Goal: Task Accomplishment & Management: Complete application form

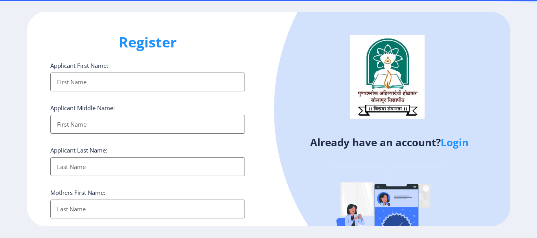
select select
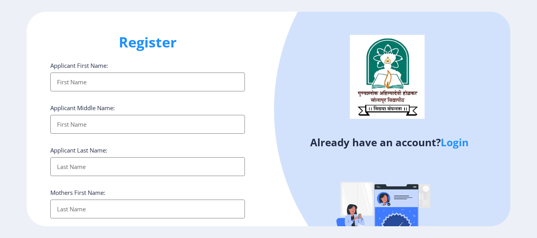
click at [145, 86] on input "Applicant First Name:" at bounding box center [147, 82] width 194 height 19
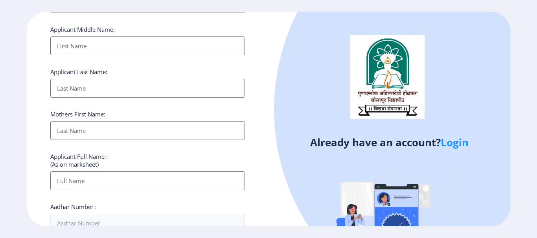
scroll to position [39, 0]
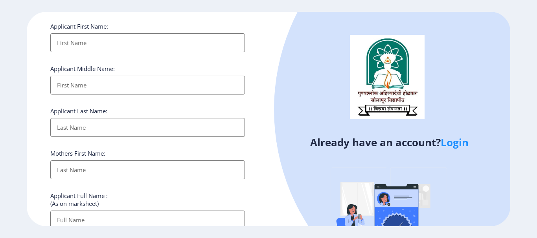
click at [83, 49] on input "Applicant First Name:" at bounding box center [147, 42] width 194 height 19
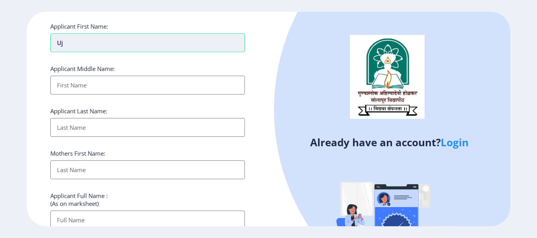
type input "u"
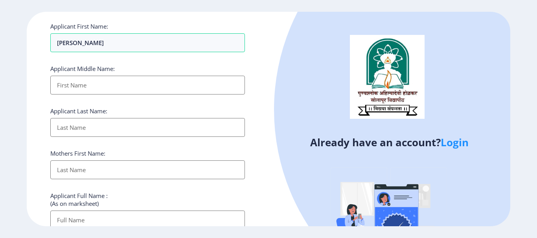
type input "[PERSON_NAME]"
click at [82, 86] on input "Applicant First Name:" at bounding box center [147, 85] width 194 height 19
type input "MARUTI"
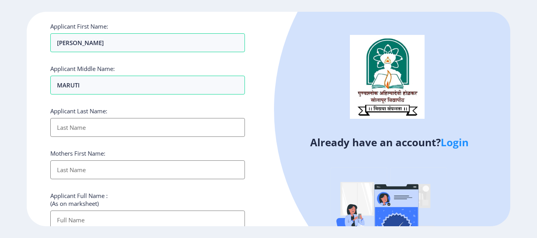
click at [94, 132] on input "Applicant First Name:" at bounding box center [147, 127] width 194 height 19
type input "DORALE"
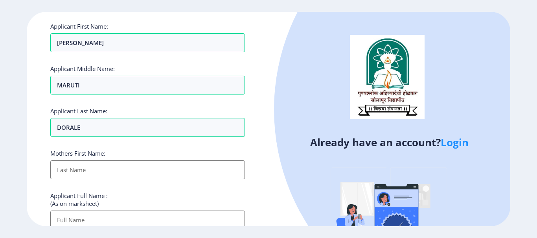
click at [68, 162] on input "Applicant First Name:" at bounding box center [147, 170] width 194 height 19
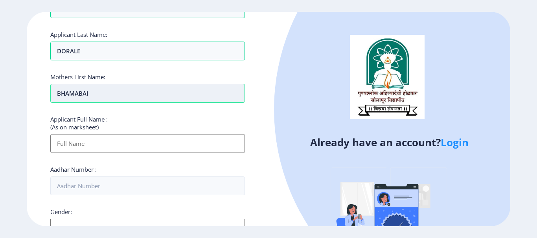
scroll to position [118, 0]
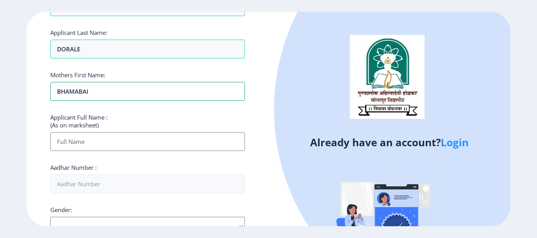
type input "BHAMABAI"
click at [163, 113] on div "Applicant First Name: UJWALA Applicant Middle Name: MARUTI Applicant Last Name:…" at bounding box center [147, 180] width 194 height 473
click at [73, 139] on input "Applicant First Name:" at bounding box center [147, 141] width 194 height 19
type input "DORALE UJWALA MARUTI"
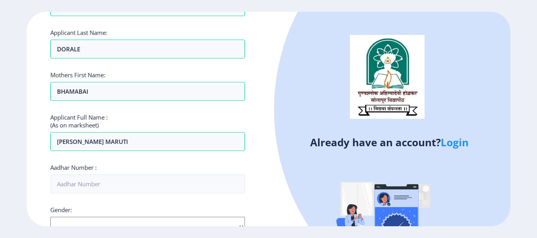
click at [178, 159] on div "Applicant First Name: UJWALA Applicant Middle Name: MARUTI Applicant Last Name:…" at bounding box center [147, 180] width 194 height 473
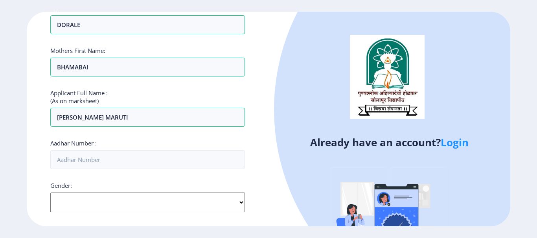
scroll to position [157, 0]
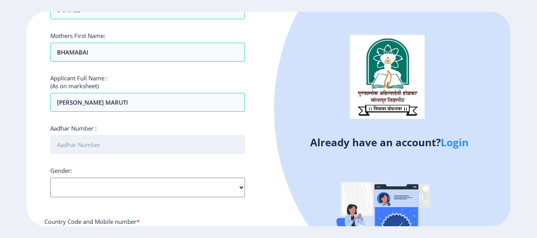
click at [132, 147] on input "Aadhar Number :" at bounding box center [147, 145] width 194 height 19
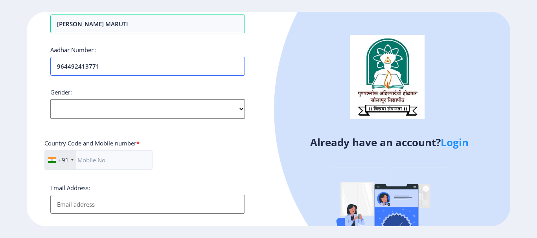
type input "964492413771"
click at [110, 107] on select "Select Gender Male Female Other" at bounding box center [147, 109] width 194 height 20
select select "[DEMOGRAPHIC_DATA]"
click at [50, 99] on select "Select Gender Male Female Other" at bounding box center [147, 109] width 194 height 20
click at [95, 158] on input "text" at bounding box center [98, 160] width 108 height 20
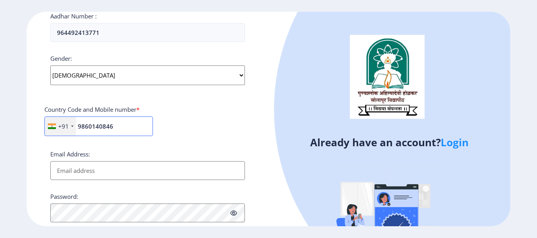
scroll to position [314, 0]
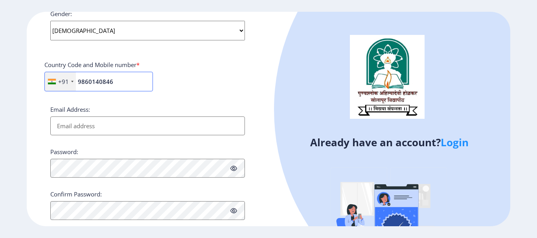
type input "9860140846"
click at [103, 120] on input "Email Address:" at bounding box center [147, 126] width 194 height 19
type input "U"
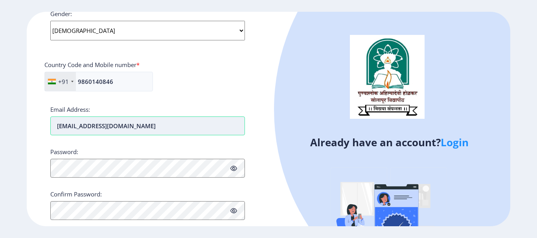
scroll to position [332, 0]
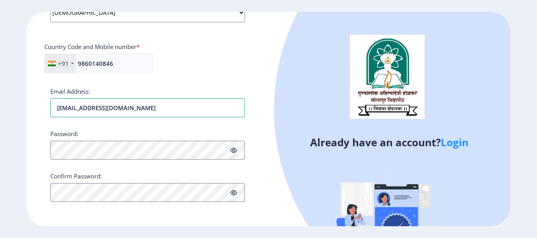
type input "ujwalapatil745@gmail.com"
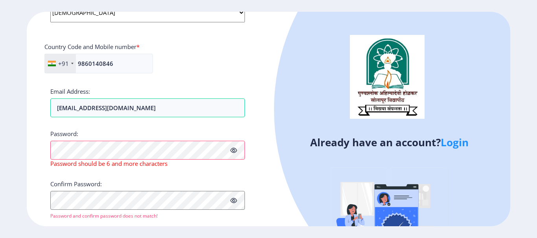
click at [234, 147] on span at bounding box center [233, 151] width 7 height 8
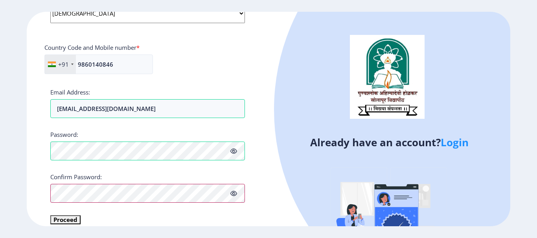
scroll to position [341, 0]
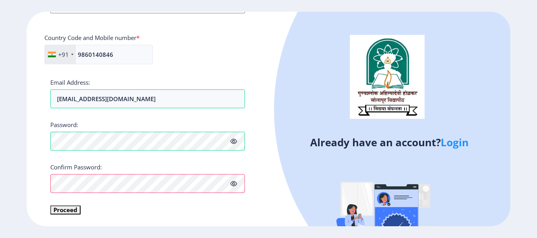
click at [123, 225] on div "Register Applicant First Name: UJWALA Applicant Middle Name: MARUTI Applicant L…" at bounding box center [148, 119] width 242 height 214
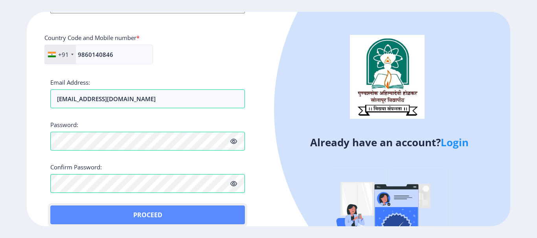
click at [136, 220] on button "Proceed" at bounding box center [147, 215] width 194 height 19
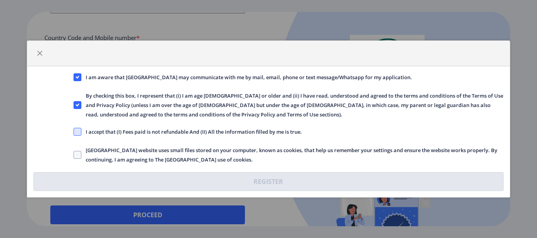
click at [77, 131] on span at bounding box center [77, 132] width 8 height 8
click at [74, 132] on input "I accept that (I) Fees paid is not refundable And (II) All the information fill…" at bounding box center [73, 132] width 0 height 0
checkbox input "true"
click at [74, 153] on span at bounding box center [77, 155] width 8 height 8
click at [74, 155] on input "Solapur University website uses small files stored on your computer, known as c…" at bounding box center [73, 155] width 0 height 0
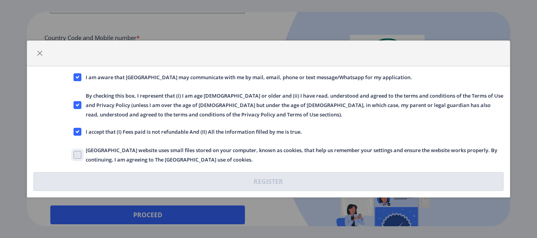
checkbox input "true"
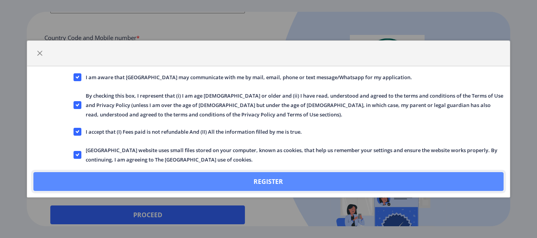
click at [167, 176] on button "Register" at bounding box center [267, 181] width 469 height 19
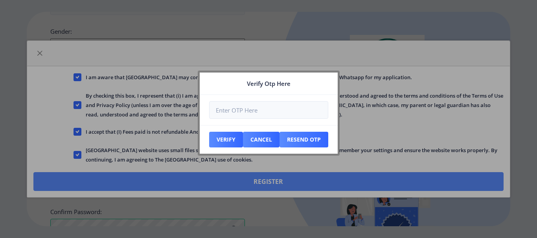
scroll to position [386, 0]
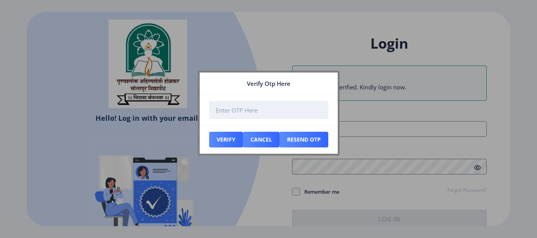
click at [260, 114] on input "number" at bounding box center [268, 110] width 119 height 18
type input "164223"
click at [225, 148] on nb-card-footer "Verify Cancel Resend Otp" at bounding box center [269, 139] width 138 height 29
click at [220, 140] on button "Verify" at bounding box center [226, 140] width 34 height 16
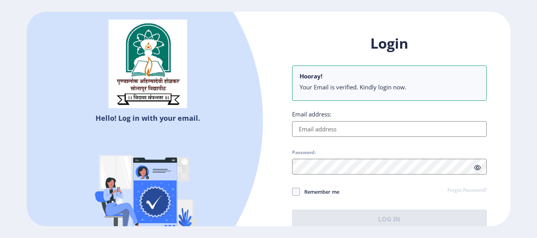
click at [358, 136] on input "Email address:" at bounding box center [389, 129] width 194 height 16
type input "ujwalapatil745@gmail.com"
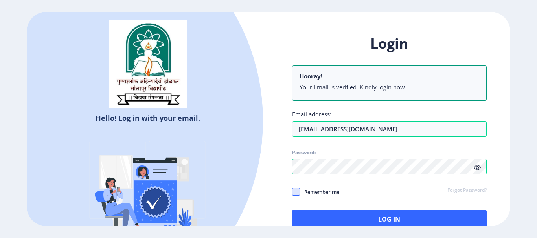
click at [295, 193] on span at bounding box center [296, 192] width 8 height 8
click at [292, 192] on input "Remember me" at bounding box center [292, 192] width 0 height 0
checkbox input "true"
click at [476, 168] on icon at bounding box center [477, 168] width 7 height 6
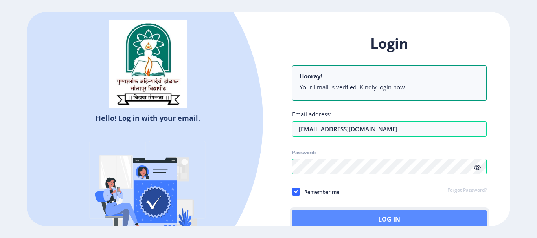
click at [436, 219] on button "Log In" at bounding box center [389, 219] width 194 height 19
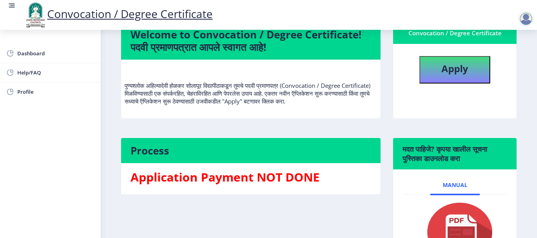
scroll to position [79, 0]
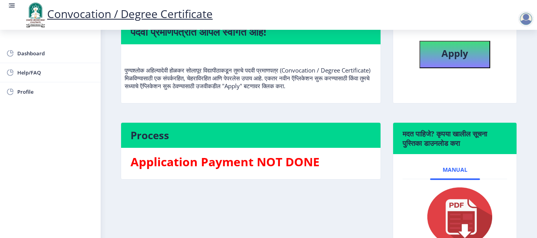
click at [450, 145] on h6 "मदत पाहिजे? कृपया खालील सूचना पुस्तिका डाउनलोड करा" at bounding box center [454, 138] width 104 height 19
click at [465, 209] on img at bounding box center [454, 217] width 79 height 63
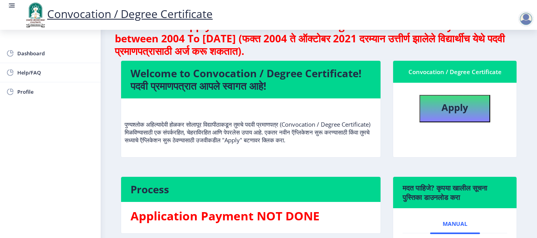
scroll to position [0, 0]
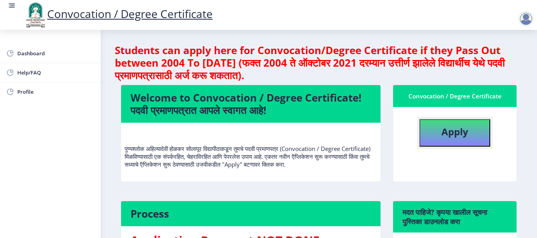
click at [454, 137] on b "Apply" at bounding box center [454, 131] width 27 height 13
select select
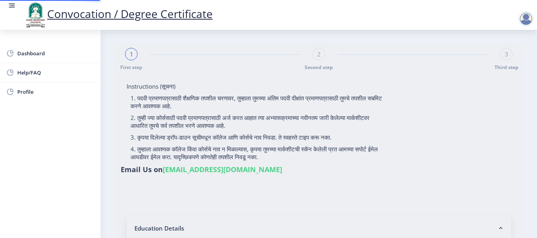
type input "DORALE UJWALA MARUTI"
type input "BHAMABAI"
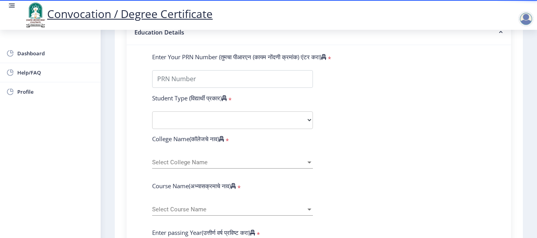
scroll to position [157, 0]
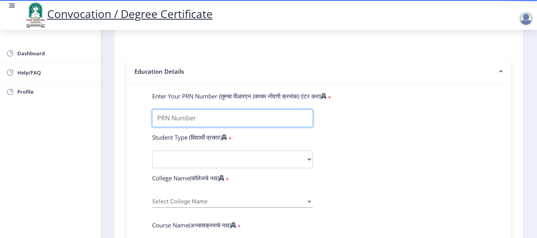
click at [179, 112] on input "Enter Your PRN Number (तुमचा पीआरएन (कायम नोंदणी क्रमांक) एंटर करा)" at bounding box center [232, 119] width 161 height 18
drag, startPoint x: 229, startPoint y: 119, endPoint x: 151, endPoint y: 109, distance: 79.2
click at [151, 110] on div at bounding box center [232, 119] width 172 height 18
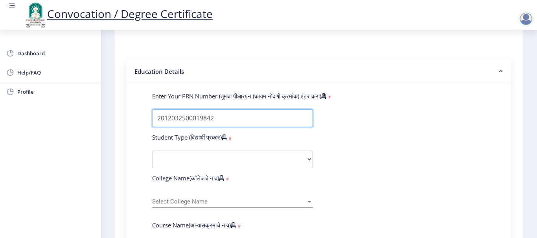
type input "2012032500019842"
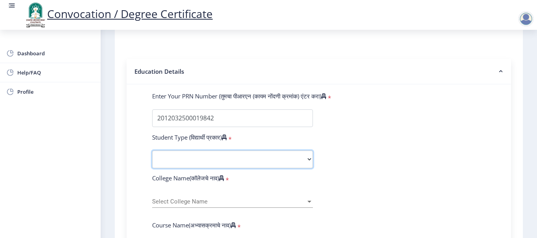
click at [201, 160] on select "Select Student Type Regular External" at bounding box center [232, 160] width 161 height 18
select select "Regular"
click at [152, 151] on select "Select Student Type Regular External" at bounding box center [232, 160] width 161 height 18
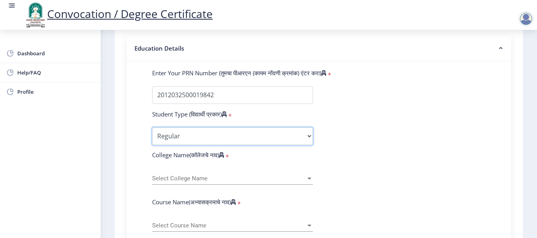
scroll to position [196, 0]
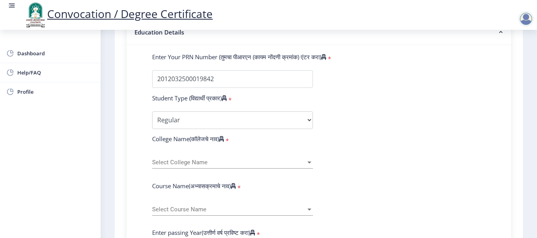
click at [158, 159] on div "Select College Name Select College Name" at bounding box center [232, 160] width 161 height 16
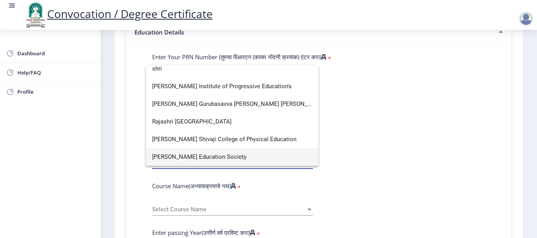
scroll to position [23, 0]
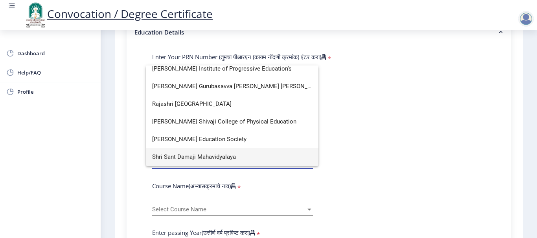
type input "shri"
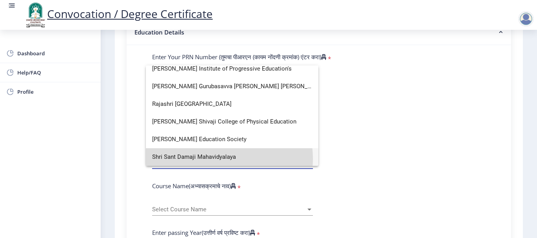
click at [218, 159] on span "Shri Sant Damaji Mahavidyalaya" at bounding box center [232, 157] width 160 height 18
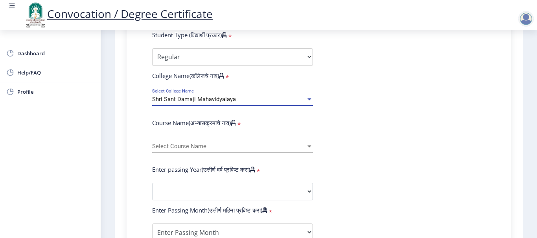
scroll to position [275, 0]
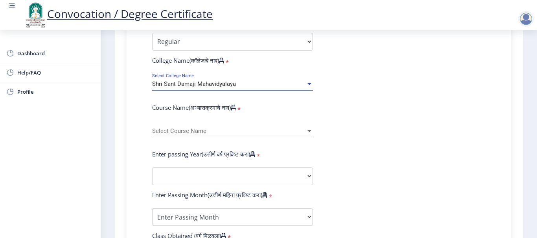
click at [159, 130] on span "Select Course Name" at bounding box center [229, 131] width 154 height 7
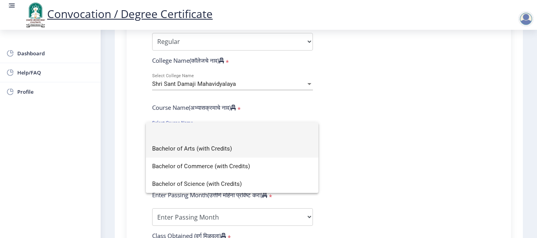
click at [201, 148] on span "Bachelor of Arts (with Credits)" at bounding box center [232, 149] width 160 height 18
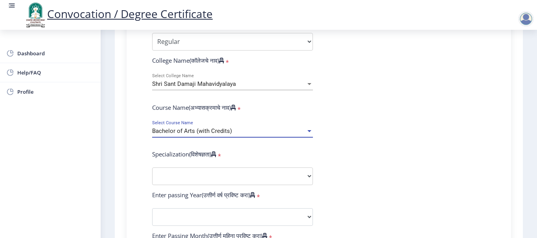
scroll to position [314, 0]
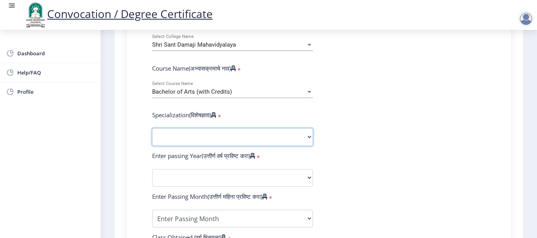
click at [225, 131] on select "Specialization English Geography Hindi Marathi Music Sanskrit Urdu Ancient Indi…" at bounding box center [232, 137] width 161 height 18
click at [152, 128] on select "Specialization English Geography Hindi Marathi Music Sanskrit Urdu Ancient Indi…" at bounding box center [232, 137] width 161 height 18
click at [193, 133] on select "Specialization English Geography Hindi Marathi Music Sanskrit Urdu Ancient Indi…" at bounding box center [232, 137] width 161 height 18
select select "English"
click at [152, 128] on select "Specialization English Geography Hindi Marathi Music Sanskrit Urdu Ancient Indi…" at bounding box center [232, 137] width 161 height 18
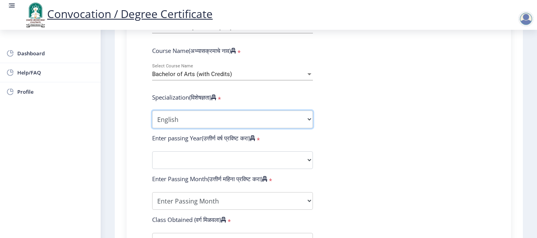
scroll to position [354, 0]
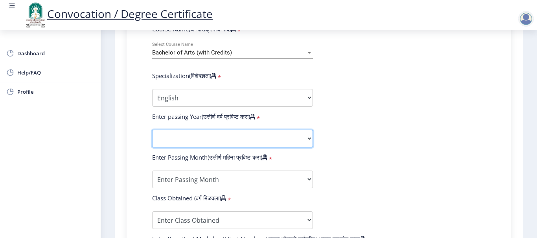
click at [227, 138] on select "2025 2024 2023 2022 2021 2020 2019 2018 2017 2016 2015 2014 2013 2012 2011 2010…" at bounding box center [232, 139] width 161 height 18
drag, startPoint x: 227, startPoint y: 138, endPoint x: 234, endPoint y: 136, distance: 7.8
click at [227, 138] on select "2025 2024 2023 2022 2021 2020 2019 2018 2017 2016 2015 2014 2013 2012 2011 2010…" at bounding box center [232, 139] width 161 height 18
click at [243, 136] on select "2025 2024 2023 2022 2021 2020 2019 2018 2017 2016 2015 2014 2013 2012 2011 2010…" at bounding box center [232, 139] width 161 height 18
select select "2015"
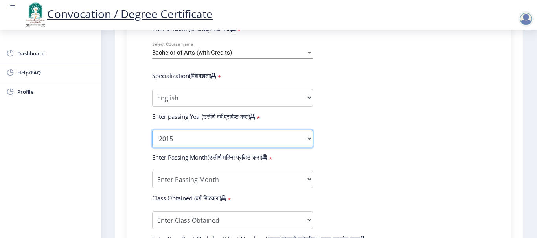
click at [152, 130] on select "2025 2024 2023 2022 2021 2020 2019 2018 2017 2016 2015 2014 2013 2012 2011 2010…" at bounding box center [232, 139] width 161 height 18
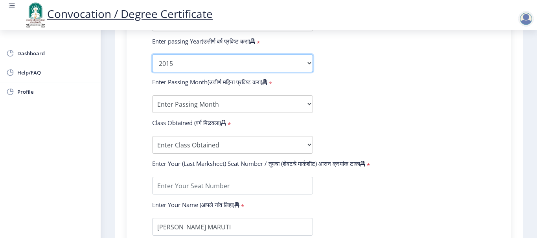
scroll to position [432, 0]
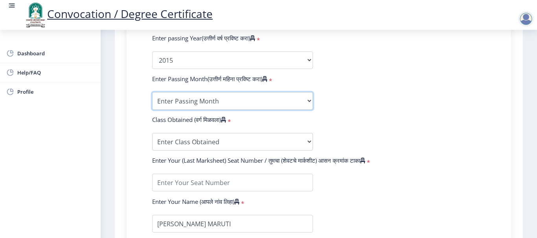
click at [226, 99] on select "Enter Passing Month March April May October November December" at bounding box center [232, 101] width 161 height 18
select select "March"
click at [152, 92] on select "Enter Passing Month March April May October November December" at bounding box center [232, 101] width 161 height 18
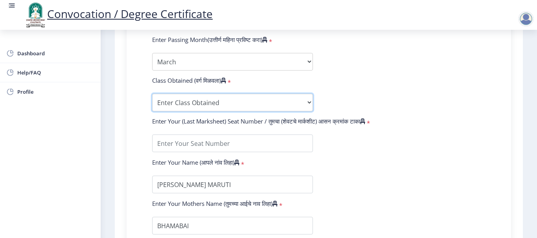
click at [189, 101] on select "Enter Class Obtained FIRST CLASS WITH DISTINCTION FIRST CLASS HIGHER SECOND CLA…" at bounding box center [232, 103] width 161 height 18
select select "FIRST CLASS"
click at [152, 94] on select "Enter Class Obtained FIRST CLASS WITH DISTINCTION FIRST CLASS HIGHER SECOND CLA…" at bounding box center [232, 103] width 161 height 18
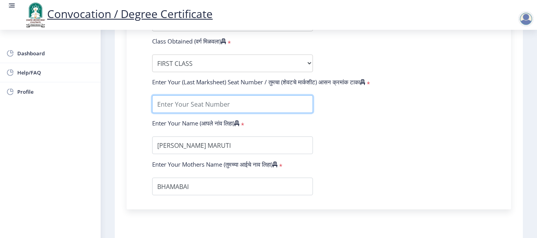
click at [202, 105] on input "textarea" at bounding box center [232, 104] width 161 height 18
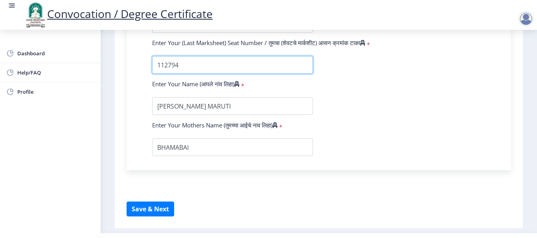
type input "112794"
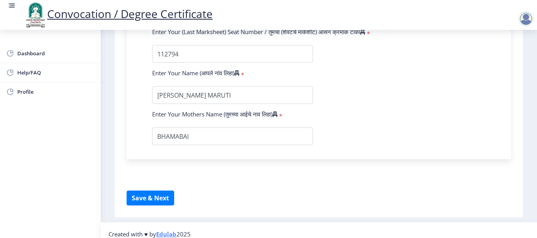
scroll to position [569, 0]
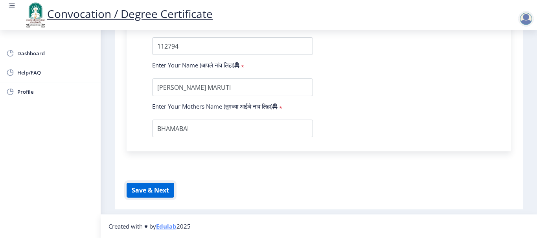
click at [141, 191] on button "Save & Next" at bounding box center [150, 190] width 48 height 15
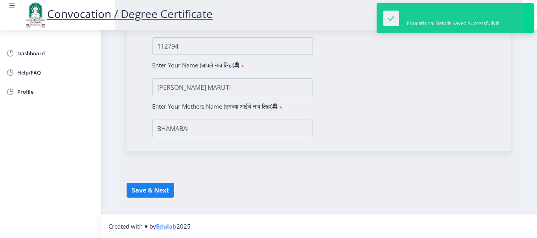
select select
type input "DORALE UJWALA MARUTI"
type input "BHAMABAI"
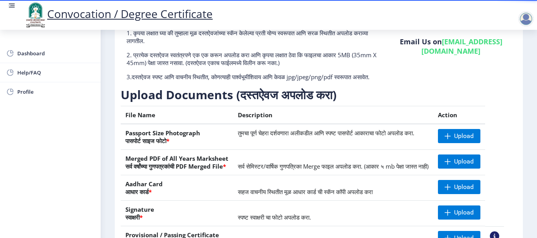
scroll to position [39, 0]
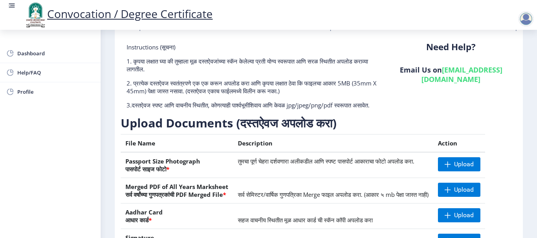
click at [512, 109] on div "Need Help? Email Us on su.sfc@studentscenter.in" at bounding box center [451, 79] width 132 height 72
click at [499, 195] on table "File Name Description Action Passport Size Photograph पासपोर्ट साइज फोटो * तुमच…" at bounding box center [312, 207] width 383 height 146
click at [504, 199] on table "File Name Description Action Passport Size Photograph पासपोर्ट साइज फोटो * तुमच…" at bounding box center [312, 207] width 383 height 146
click at [504, 130] on h3 "Upload Documents (दस्तऐवज अपलोड करा)" at bounding box center [312, 123] width 383 height 16
click at [504, 146] on table "File Name Description Action Passport Size Photograph पासपोर्ट साइज फोटो * तुमच…" at bounding box center [312, 207] width 383 height 146
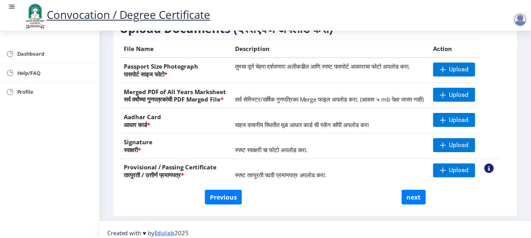
scroll to position [119, 0]
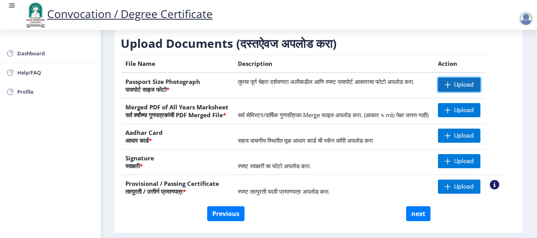
click at [473, 89] on span "Upload" at bounding box center [464, 85] width 20 height 8
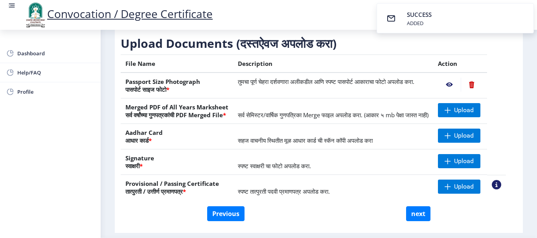
click at [458, 90] on nb-action at bounding box center [449, 85] width 23 height 14
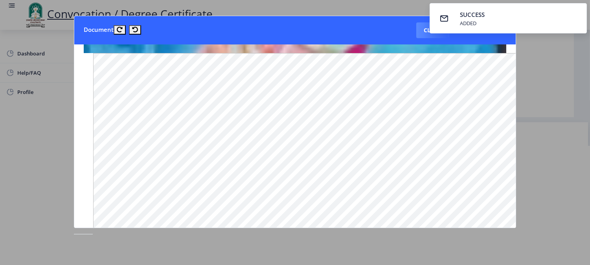
scroll to position [545, 0]
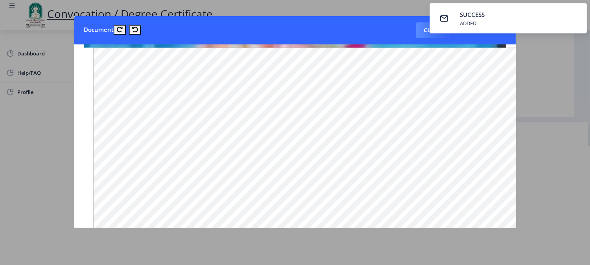
click at [536, 160] on div at bounding box center [295, 132] width 590 height 265
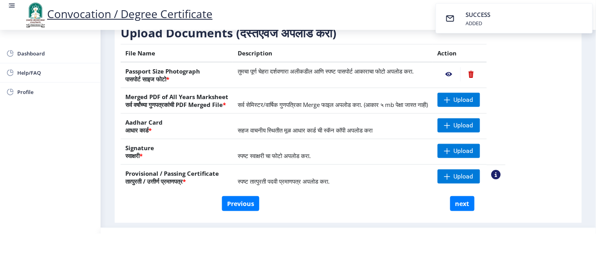
scroll to position [72, 0]
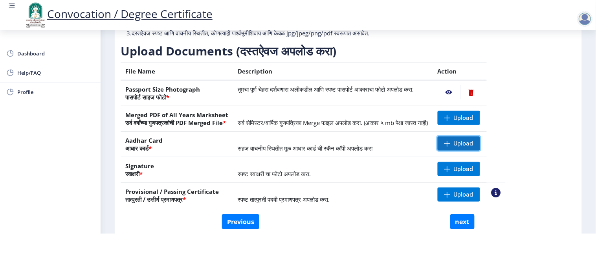
click at [473, 142] on span "Upload" at bounding box center [464, 143] width 20 height 8
click at [460, 143] on nb-action at bounding box center [449, 143] width 23 height 14
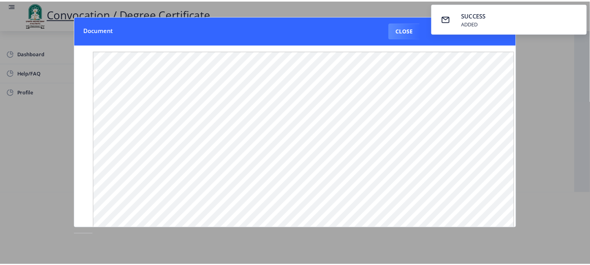
scroll to position [0, 0]
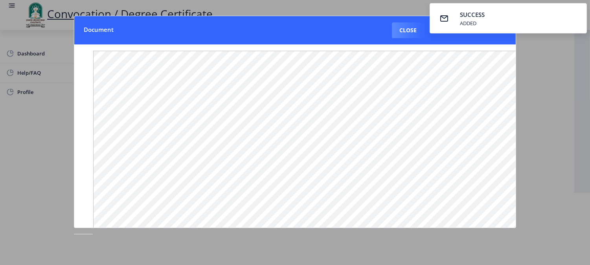
click at [536, 114] on div at bounding box center [295, 132] width 590 height 265
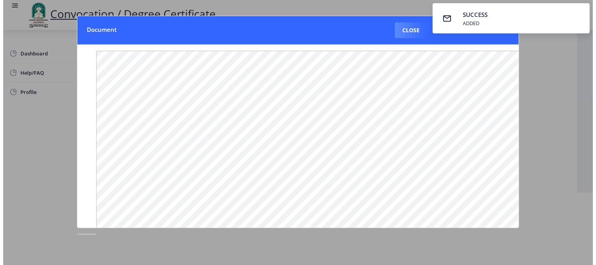
scroll to position [38, 0]
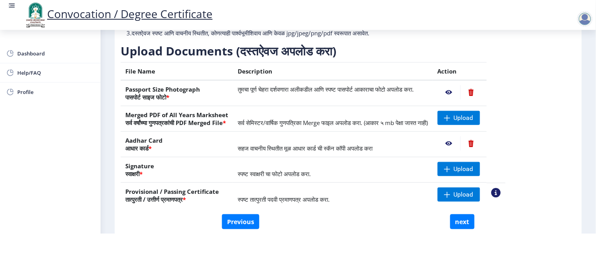
click at [536, 229] on html "Convocation / Degree Certificate Dashboard Help/FAQ Profile First step 2 Second…" at bounding box center [298, 101] width 596 height 265
drag, startPoint x: 124, startPoint y: 190, endPoint x: 236, endPoint y: 189, distance: 112.3
click at [209, 190] on th "Provisional / Passing Certificate तात्पुरती / उत्तीर्ण प्रमाणपत्र *" at bounding box center [177, 196] width 112 height 26
click at [473, 193] on span "Upload" at bounding box center [464, 195] width 20 height 8
click at [460, 192] on nb-action at bounding box center [449, 194] width 23 height 14
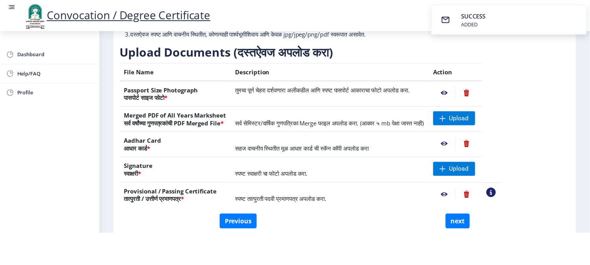
scroll to position [0, 0]
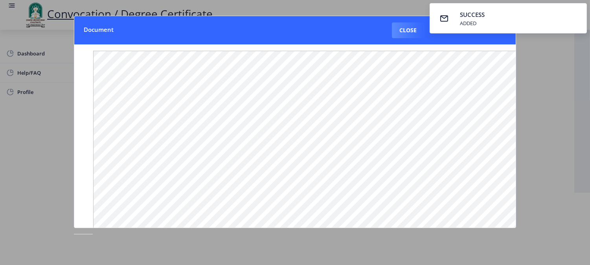
click at [536, 112] on div at bounding box center [295, 132] width 590 height 265
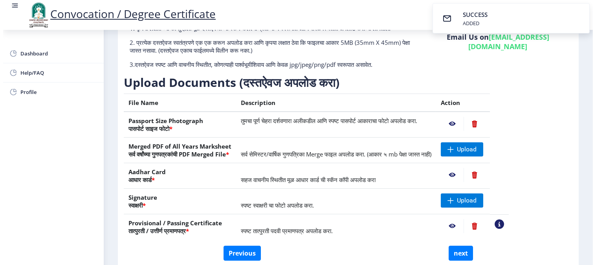
scroll to position [38, 0]
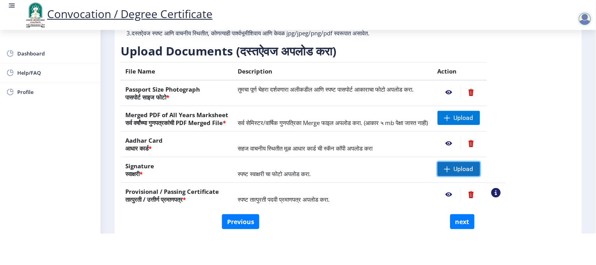
click at [473, 166] on span "Upload" at bounding box center [464, 169] width 20 height 8
click at [460, 167] on nb-action at bounding box center [449, 169] width 23 height 14
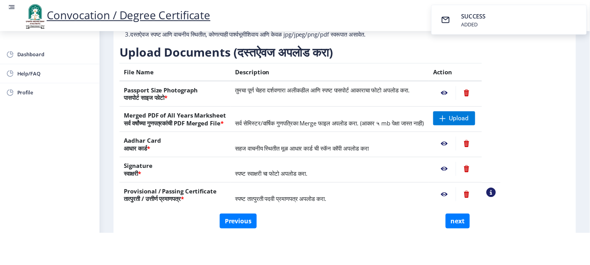
scroll to position [0, 0]
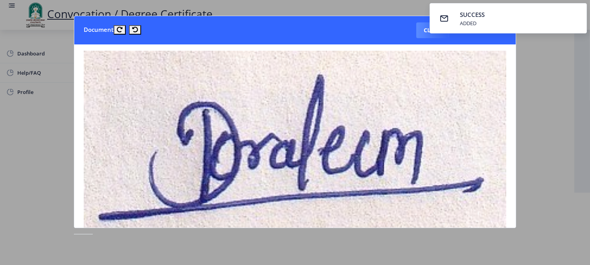
click at [536, 234] on div at bounding box center [295, 132] width 590 height 265
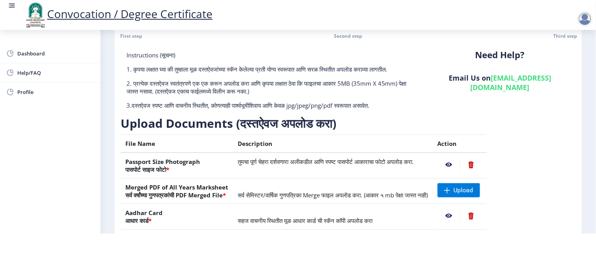
scroll to position [44, 0]
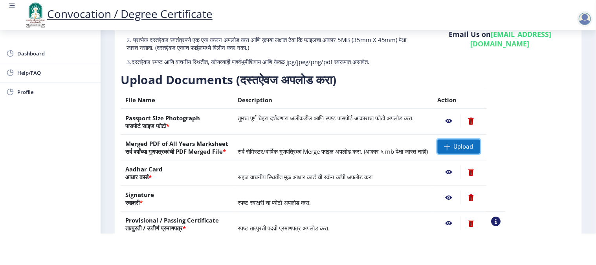
click at [473, 146] on span "Upload" at bounding box center [464, 147] width 20 height 8
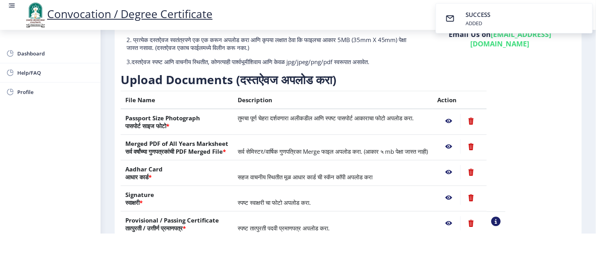
click at [460, 147] on nb-action at bounding box center [449, 146] width 23 height 14
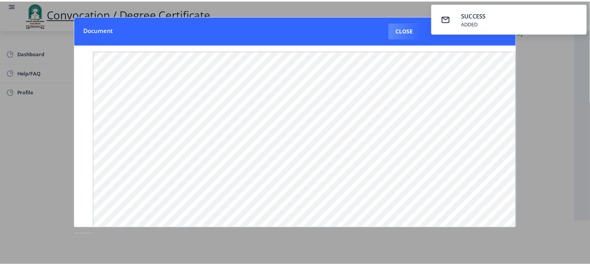
scroll to position [0, 0]
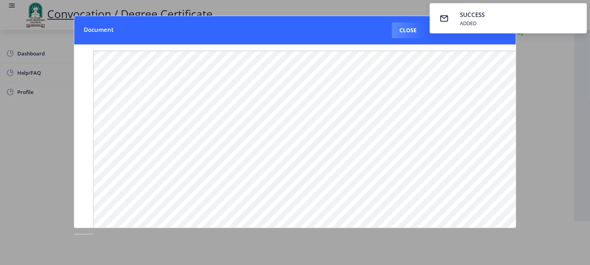
click at [536, 150] on div at bounding box center [295, 132] width 590 height 265
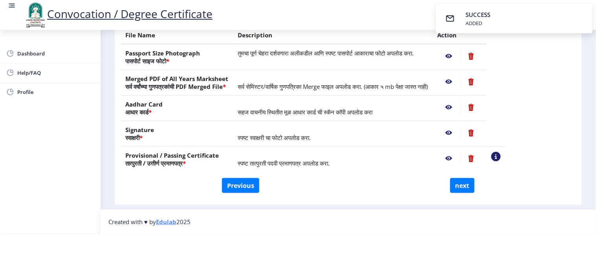
scroll to position [72, 0]
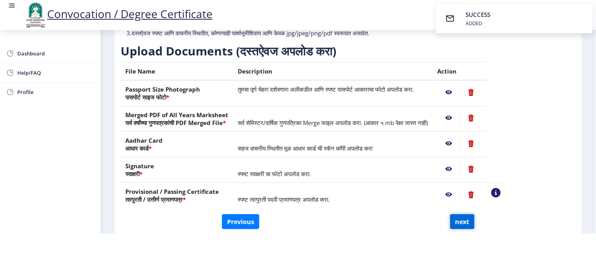
click at [465, 219] on button "next" at bounding box center [462, 221] width 24 height 15
select select
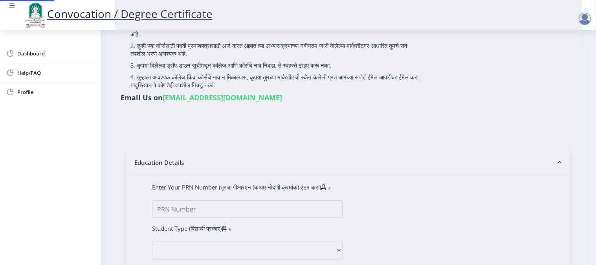
scroll to position [0, 0]
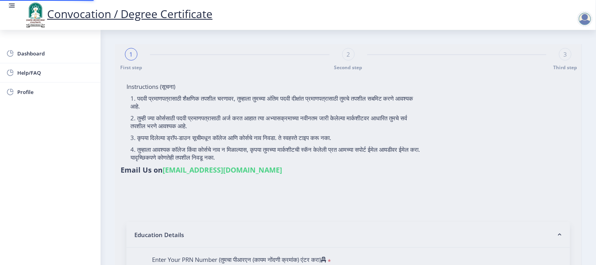
type input "DORALE UJWALA MARUTI"
type input "BHAMABAI"
select select
type input "DORALE UJWALA MARUTI"
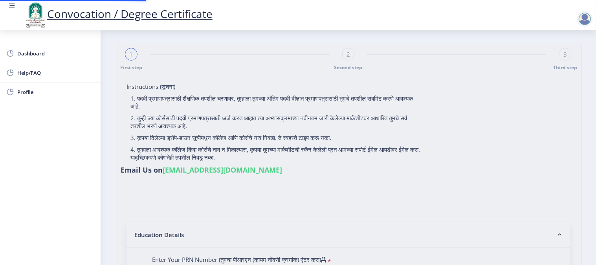
type input "BHAMABAI"
type input "2012032500019842"
select select "Regular"
select select "2015"
select select "March"
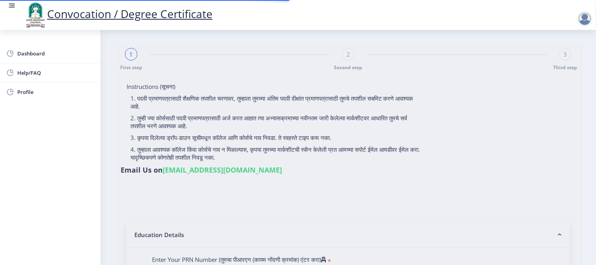
select select "FIRST CLASS"
type input "112794"
select select "English"
select select
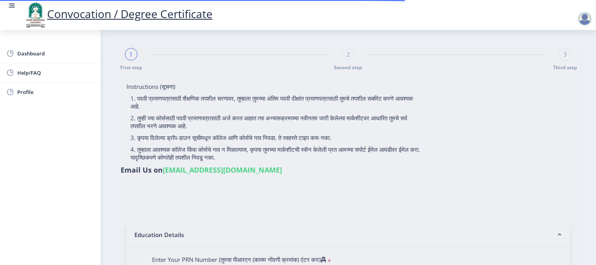
type input "2012032500019842"
select select "Regular"
select select "2015"
select select "March"
select select "FIRST CLASS"
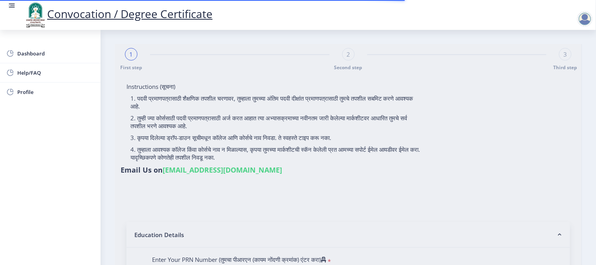
type input "112794"
select select "English"
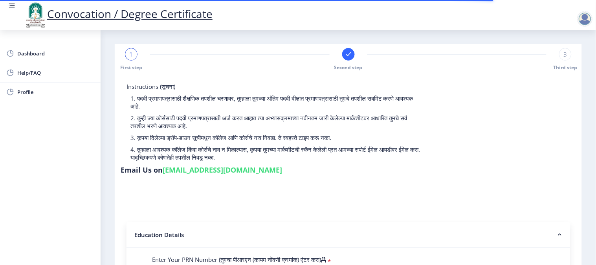
select select
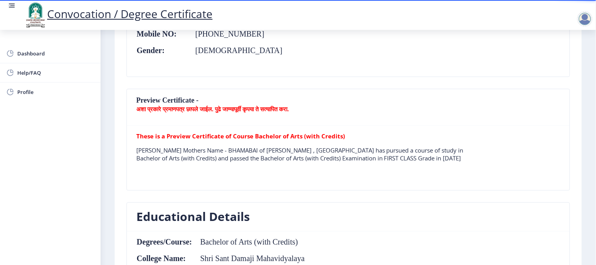
scroll to position [131, 0]
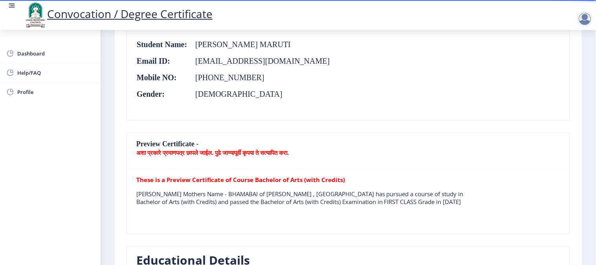
click at [146, 151] on b "अशा प्रकारे प्रमाणपत्र छापले जाईल. पुढे जाण्यापूर्वी कृपया ते सत्यापित करा." at bounding box center [212, 152] width 152 height 8
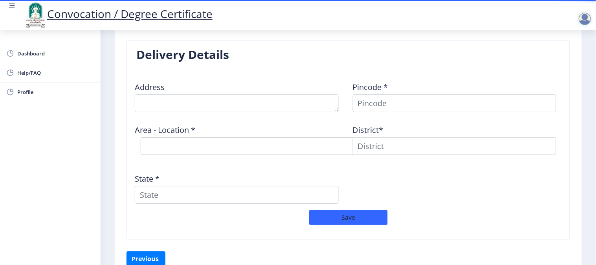
scroll to position [654, 0]
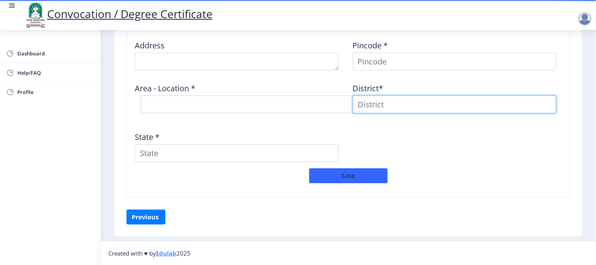
click at [394, 106] on input at bounding box center [455, 104] width 204 height 18
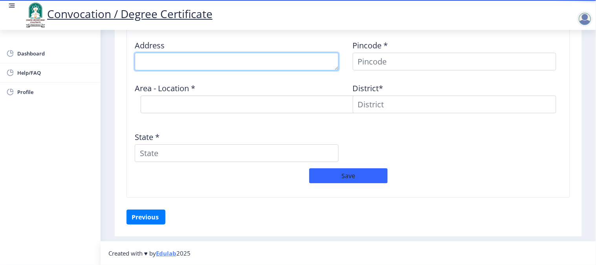
click at [170, 69] on textarea at bounding box center [237, 62] width 204 height 18
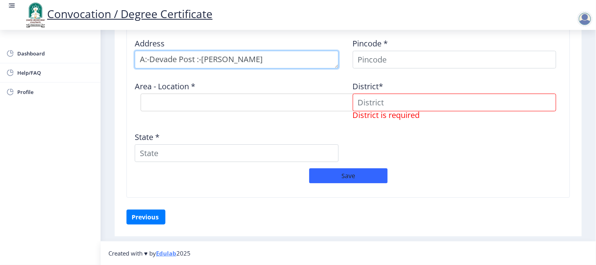
type textarea "A:-Devade Post :-Shelave"
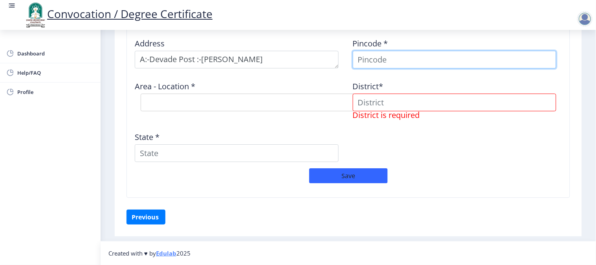
click at [405, 65] on input at bounding box center [455, 60] width 204 height 18
type input "1"
type input "413304"
select select
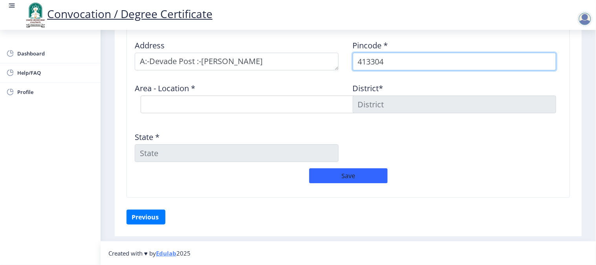
type input "413304"
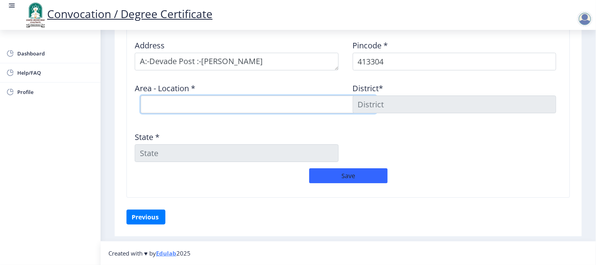
click at [154, 109] on select "Select Area Location Adhiv BO Ambe B.O Anawali B.O Babhulgaon B.O Bhandishegaon…" at bounding box center [259, 104] width 236 height 18
select select "26: Object"
click at [141, 101] on select "Select Area Location Adhiv BO Ambe B.O Anawali B.O Babhulgaon B.O Bhandishegaon…" at bounding box center [259, 104] width 236 height 18
type input "SOLAPUR"
type input "Maharashtra"
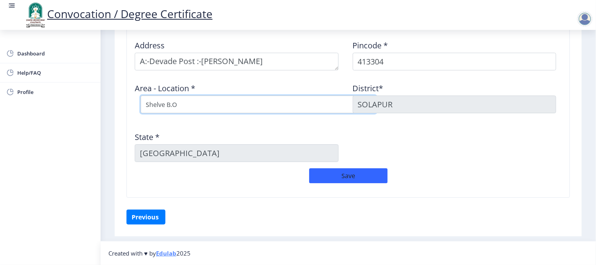
scroll to position [661, 0]
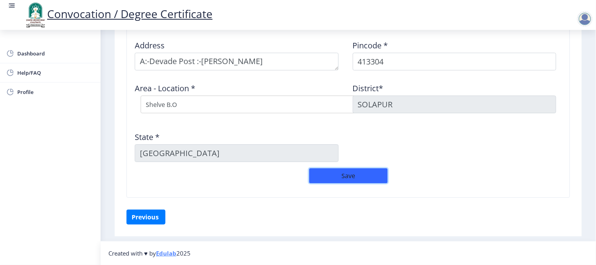
click at [355, 178] on button "Save" at bounding box center [348, 175] width 79 height 15
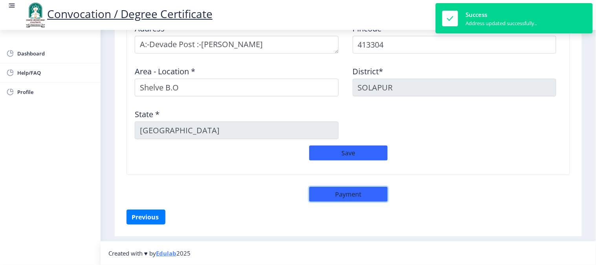
click at [358, 196] on button "Payment" at bounding box center [348, 194] width 79 height 15
select select "sealed"
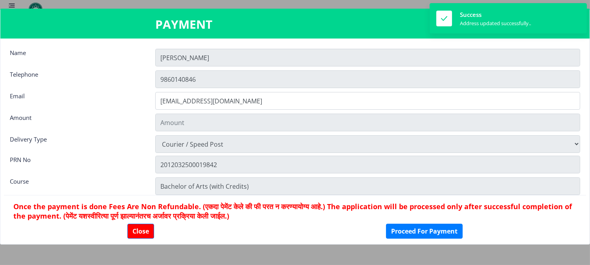
scroll to position [677, 0]
type input "1885"
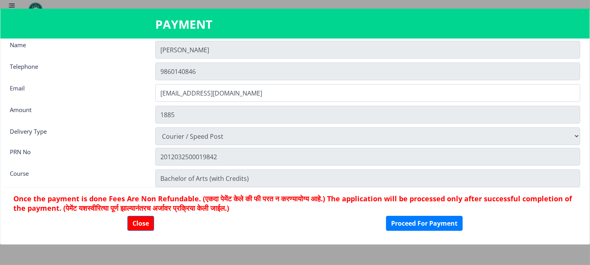
scroll to position [11, 0]
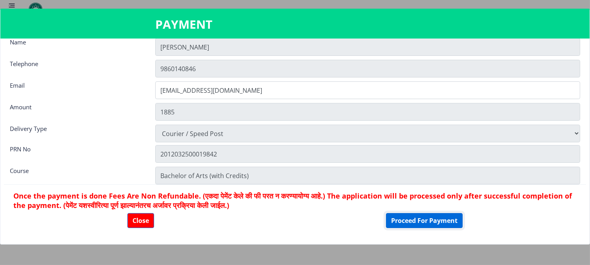
click at [437, 220] on button "Proceed For Payment" at bounding box center [424, 220] width 77 height 15
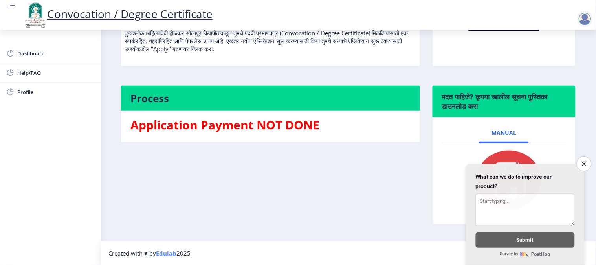
scroll to position [116, 0]
click at [584, 161] on icon "Close survey" at bounding box center [583, 163] width 5 height 5
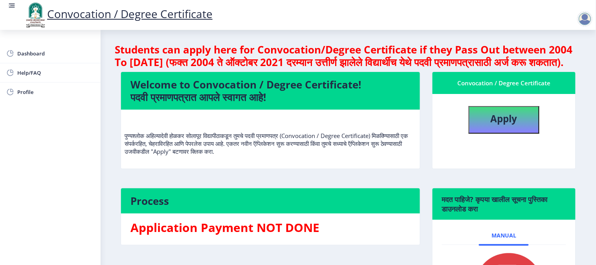
scroll to position [0, 0]
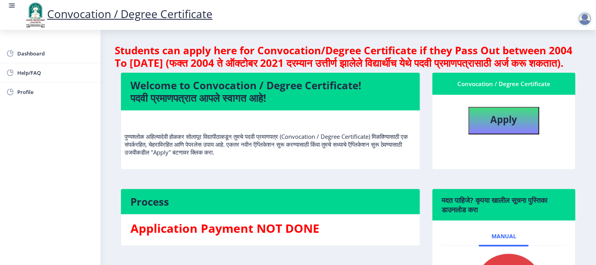
click at [584, 20] on div at bounding box center [585, 19] width 16 height 16
click at [551, 125] on div "Apply" at bounding box center [504, 117] width 136 height 33
click at [21, 91] on span "Profile" at bounding box center [55, 91] width 77 height 9
select select
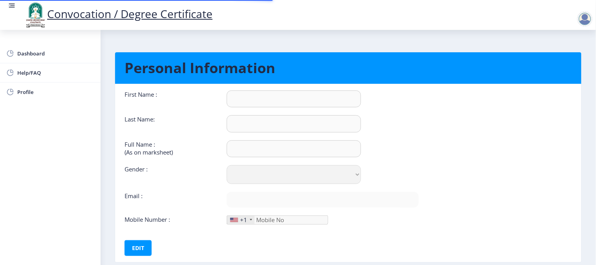
type input "[PERSON_NAME]"
type input "DORALE"
type input "[PERSON_NAME] MARUTI"
select select "[DEMOGRAPHIC_DATA]"
type input "[EMAIL_ADDRESS][DOMAIN_NAME]"
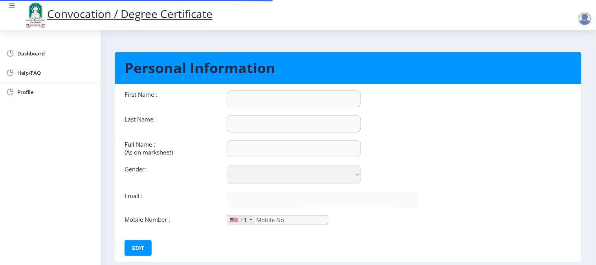
type input "9860140846"
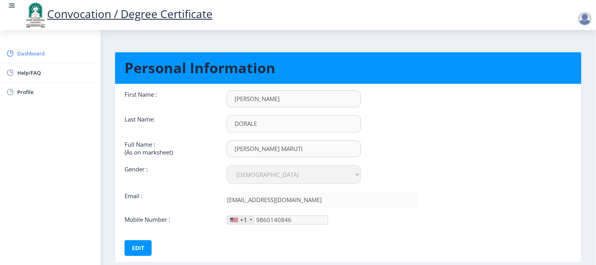
click at [31, 51] on span "Dashboard" at bounding box center [55, 53] width 77 height 9
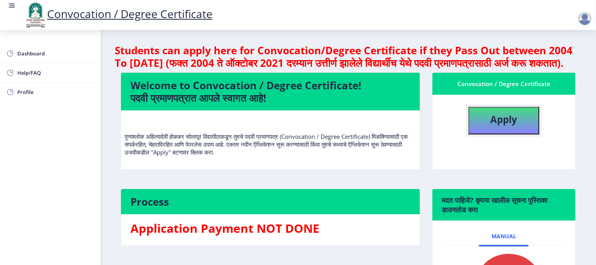
click at [519, 134] on button "Apply" at bounding box center [504, 120] width 71 height 27
select select
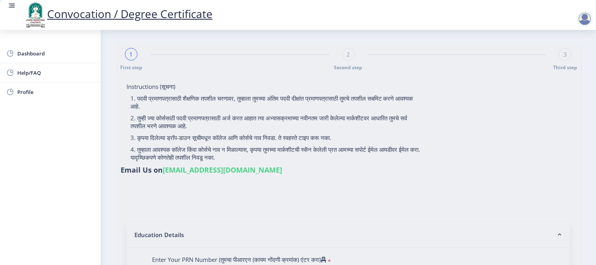
type input "DORALE UJWALA MARUTI"
type input "BHAMABAI"
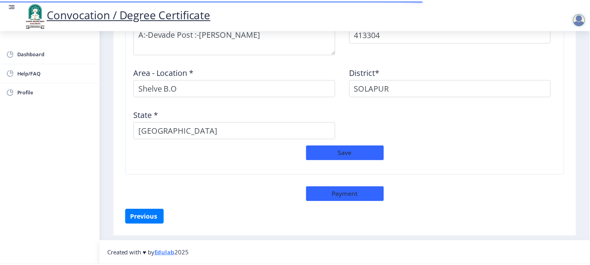
scroll to position [689, 0]
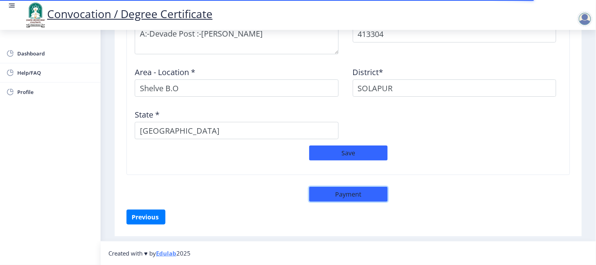
click at [353, 194] on button "Payment" at bounding box center [348, 194] width 79 height 15
select select "sealed"
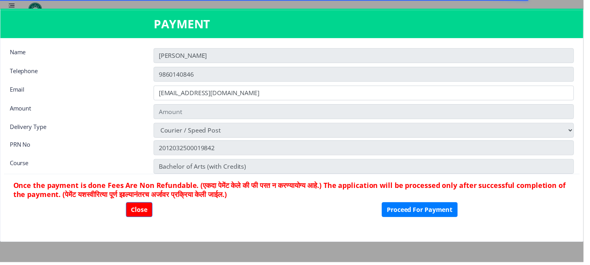
scroll to position [688, 0]
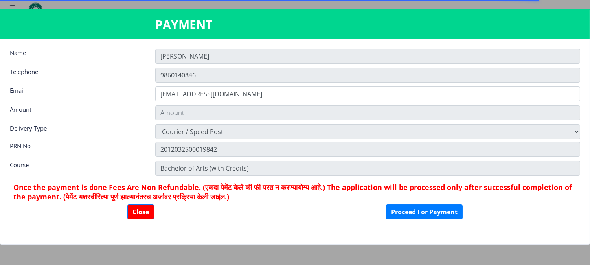
type input "1885"
click at [422, 212] on button "Proceed For Payment" at bounding box center [424, 211] width 77 height 15
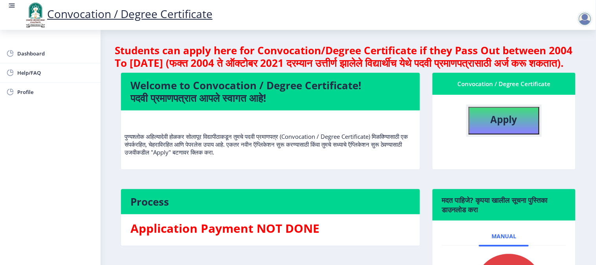
click at [491, 126] on b "Apply" at bounding box center [504, 119] width 27 height 13
select select
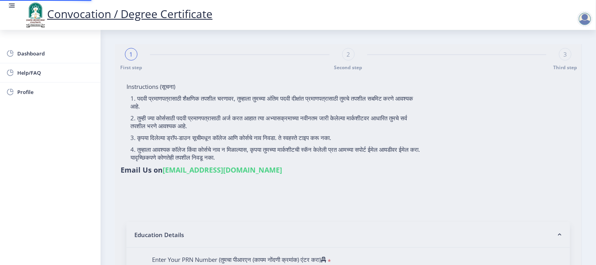
type input "[PERSON_NAME] MARUTI"
type input "BHAMABAI"
type input "2012032500019842"
select select "Regular"
select select "2015"
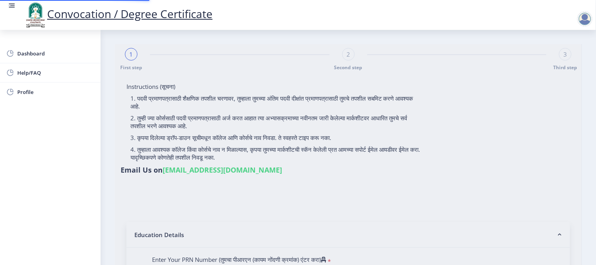
select select "March"
select select "FIRST CLASS"
type input "112794"
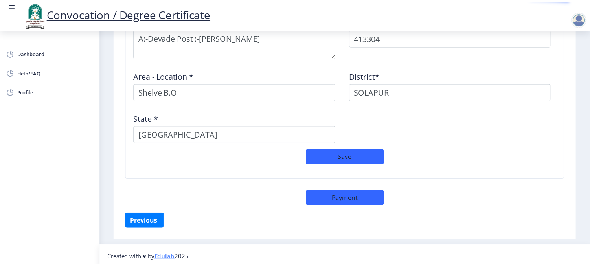
scroll to position [689, 0]
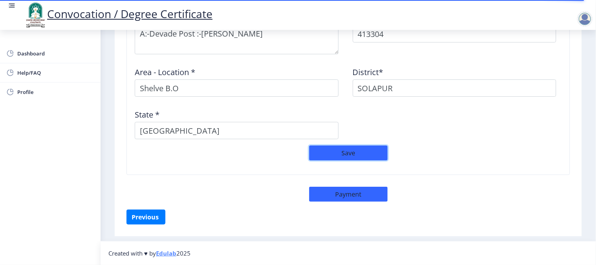
click at [370, 152] on button "Save" at bounding box center [348, 152] width 79 height 15
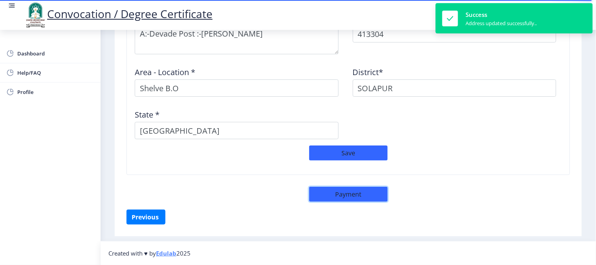
click at [355, 195] on button "Payment" at bounding box center [348, 194] width 79 height 15
select select "sealed"
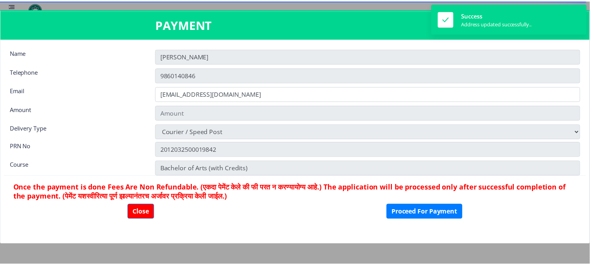
scroll to position [688, 0]
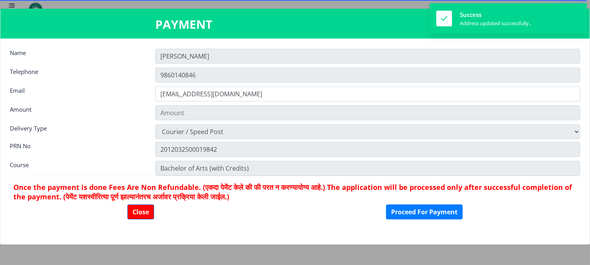
type input "1885"
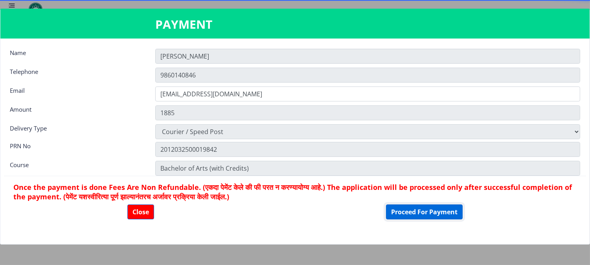
click at [411, 211] on button "Proceed For Payment" at bounding box center [424, 211] width 77 height 15
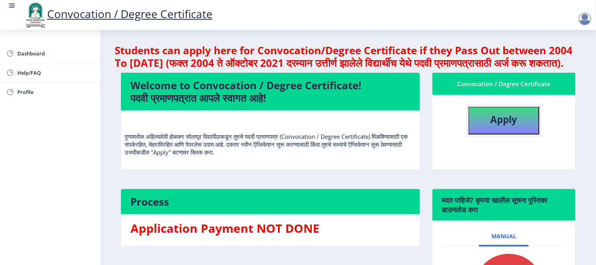
click at [502, 126] on b "Apply" at bounding box center [504, 119] width 27 height 13
select select
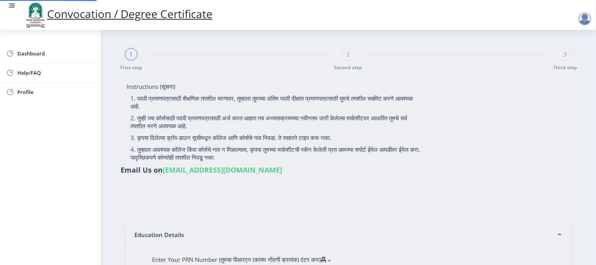
type input "[PERSON_NAME] MARUTI"
type input "BHAMABAI"
type input "2012032500019842"
select select "Regular"
select select "2015"
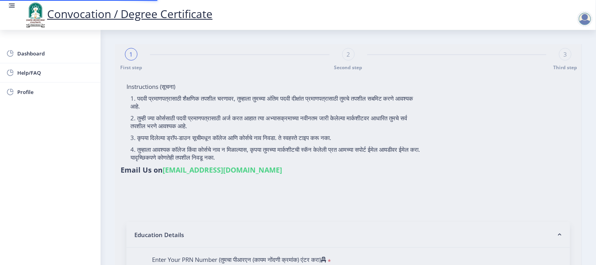
select select "March"
select select "FIRST CLASS"
type input "112794"
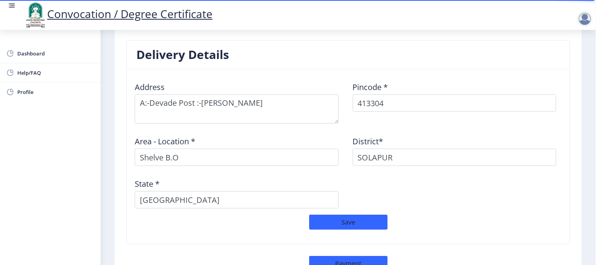
scroll to position [654, 0]
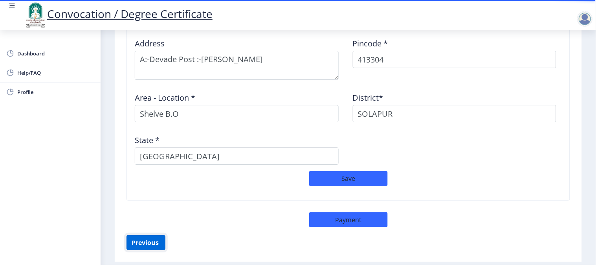
click at [143, 246] on button "Previous ‍" at bounding box center [145, 242] width 39 height 15
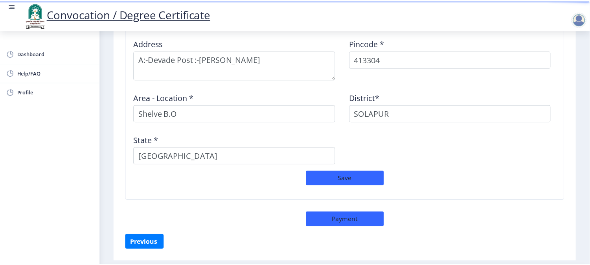
scroll to position [116, 0]
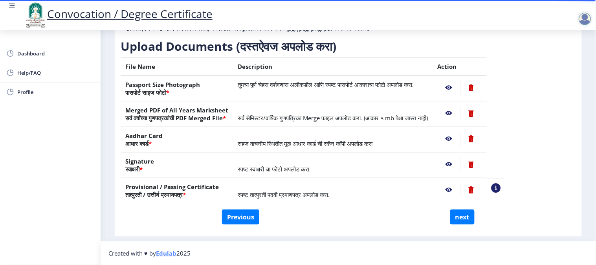
click at [460, 189] on nb-action at bounding box center [449, 190] width 23 height 14
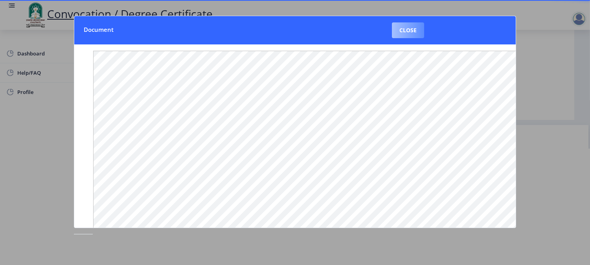
click at [408, 26] on button "Close" at bounding box center [408, 30] width 32 height 16
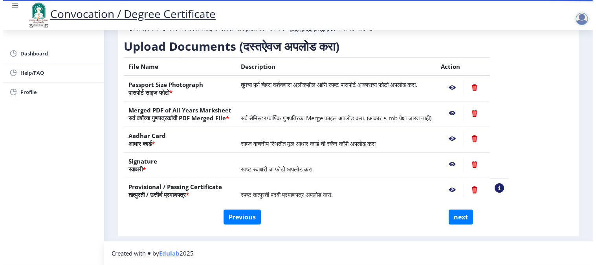
scroll to position [38, 0]
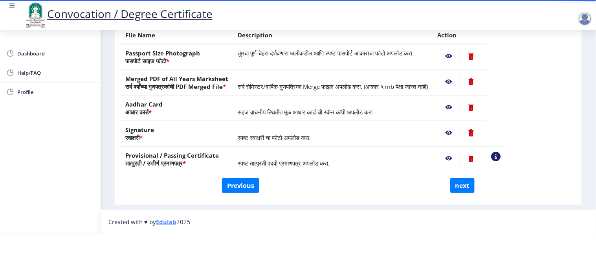
click at [460, 126] on nb-action at bounding box center [449, 133] width 23 height 14
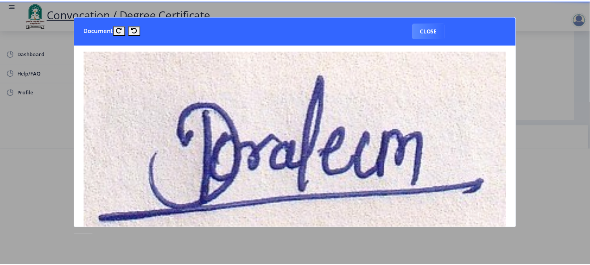
scroll to position [0, 0]
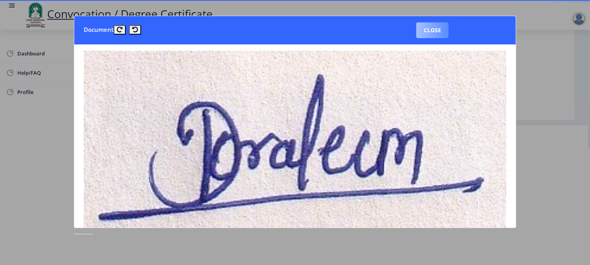
click at [436, 27] on button "Close" at bounding box center [432, 30] width 32 height 16
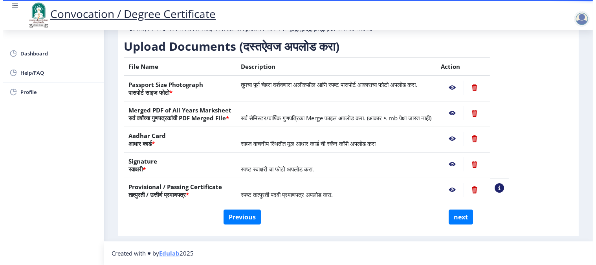
scroll to position [38, 0]
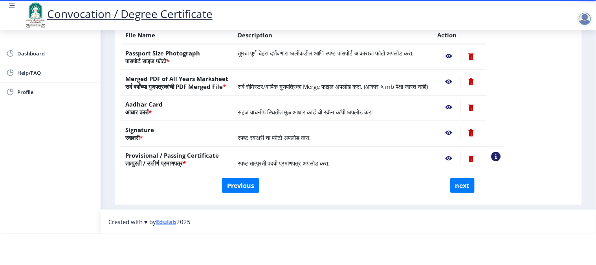
click at [460, 100] on nb-action at bounding box center [449, 107] width 23 height 14
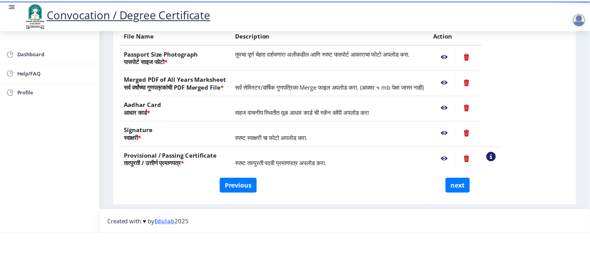
scroll to position [0, 0]
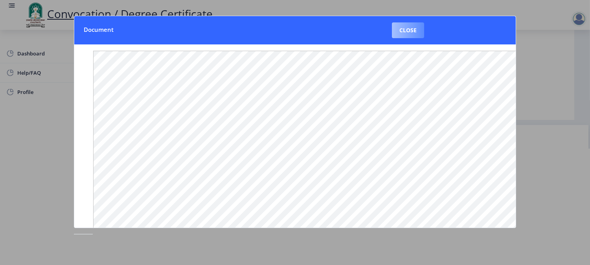
click at [410, 26] on button "Close" at bounding box center [408, 30] width 32 height 16
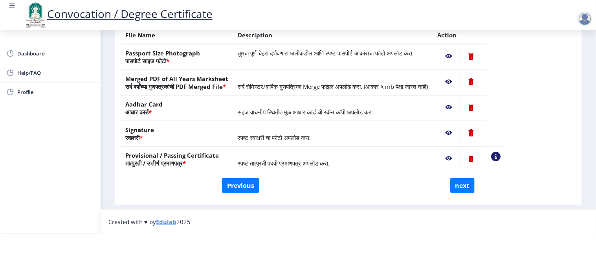
scroll to position [72, 0]
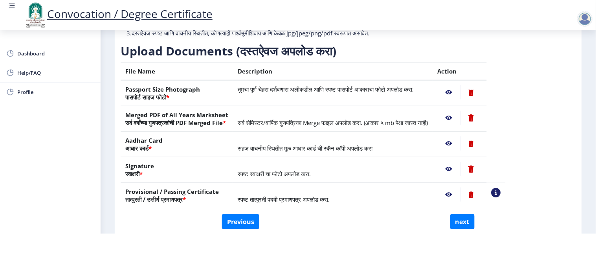
click at [460, 114] on nb-action at bounding box center [449, 118] width 23 height 14
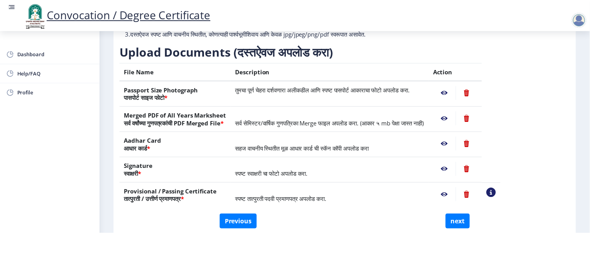
scroll to position [0, 0]
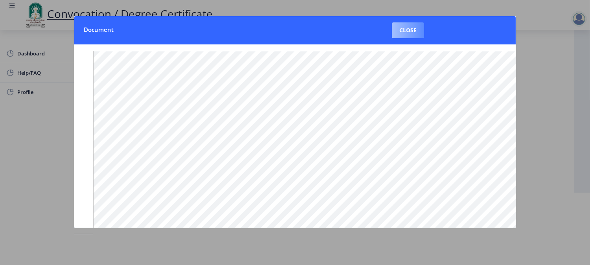
click at [414, 25] on button "Close" at bounding box center [408, 30] width 32 height 16
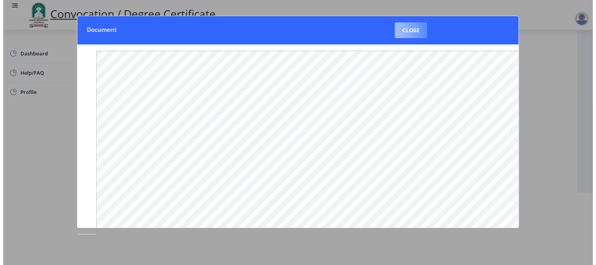
scroll to position [38, 0]
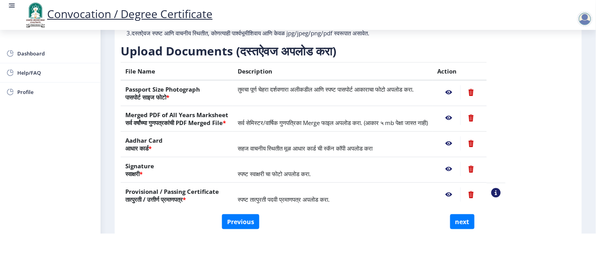
click at [460, 88] on nb-action at bounding box center [449, 92] width 23 height 14
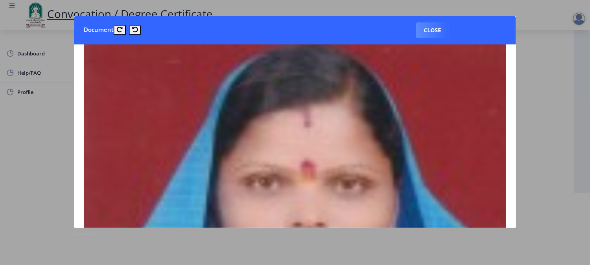
scroll to position [0, 0]
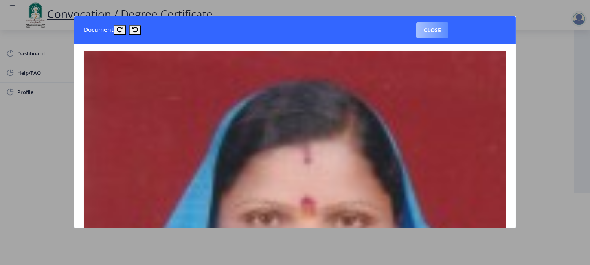
click at [435, 27] on button "Close" at bounding box center [432, 30] width 32 height 16
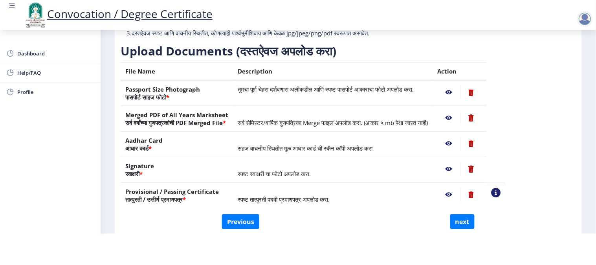
scroll to position [116, 0]
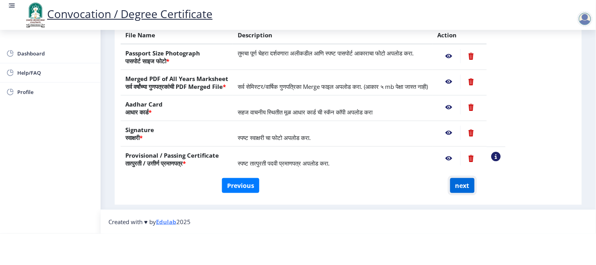
click at [461, 178] on button "next" at bounding box center [462, 185] width 24 height 15
select select
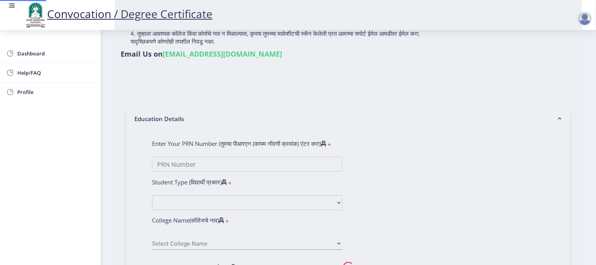
scroll to position [0, 0]
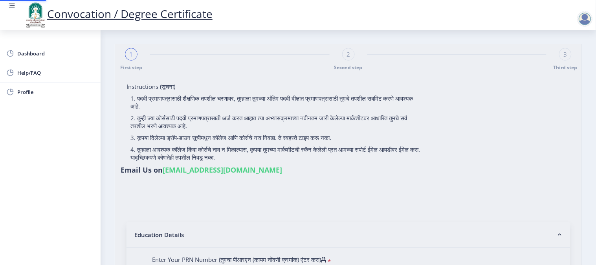
type input "DORALE UJWALA MARUTI"
type input "BHAMABAI"
select select
type input "DORALE UJWALA MARUTI"
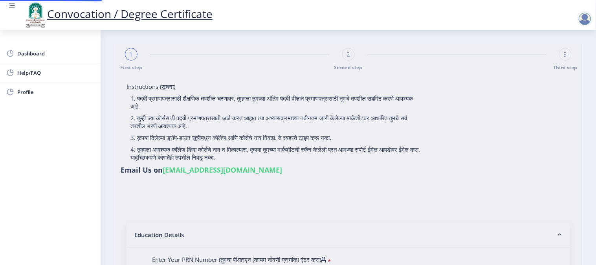
type input "BHAMABAI"
type input "2012032500019842"
select select "Regular"
select select "2015"
select select "March"
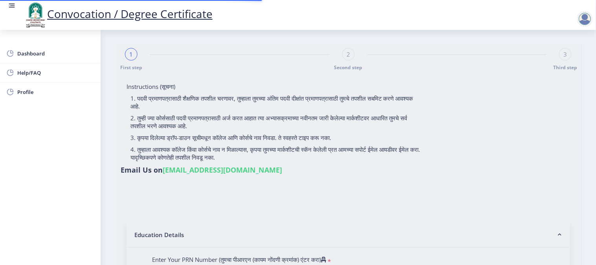
select select "FIRST CLASS"
type input "112794"
select select
type input "2012032500019842"
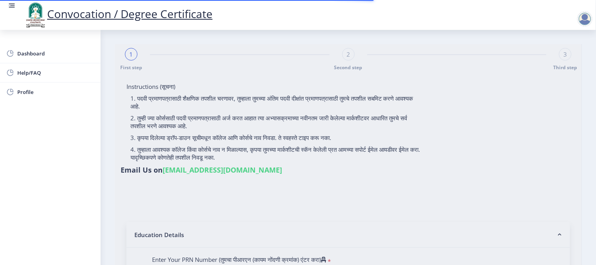
select select "Regular"
select select "2015"
select select "March"
select select "FIRST CLASS"
type input "112794"
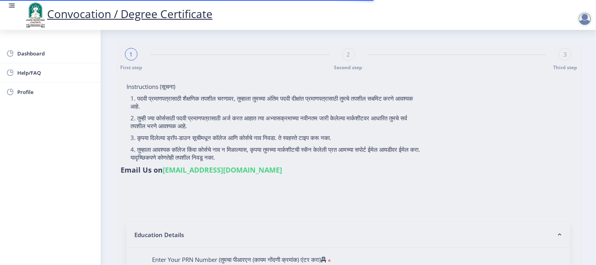
select select "English"
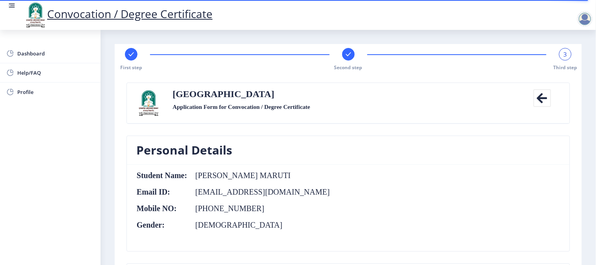
scroll to position [218, 0]
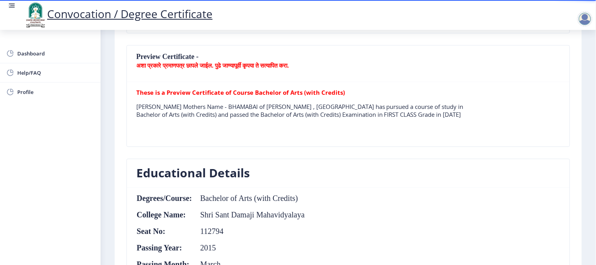
click at [285, 92] on b "These is a Preview Certificate of Course Bachelor of Arts (with Credits)" at bounding box center [240, 92] width 209 height 8
click at [159, 67] on b "अशा प्रकारे प्रमाणपत्र छापले जाईल. पुढे जाण्यापूर्वी कृपया ते सत्यापित करा." at bounding box center [212, 65] width 152 height 8
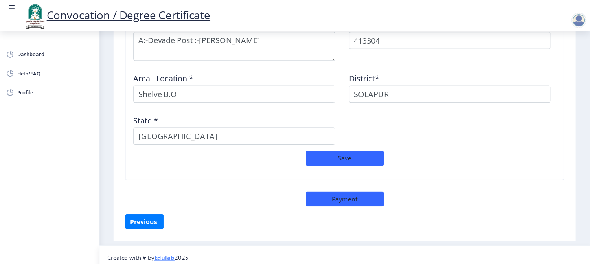
scroll to position [689, 0]
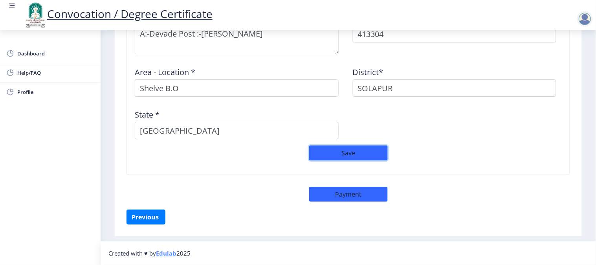
click at [371, 155] on button "Save" at bounding box center [348, 152] width 79 height 15
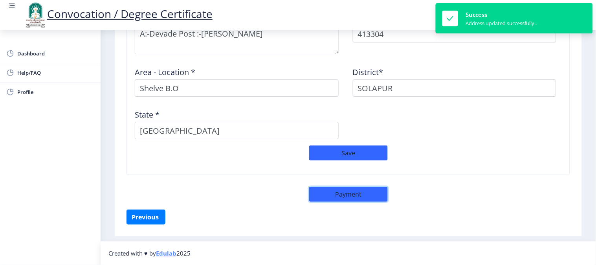
click at [358, 197] on button "Payment" at bounding box center [348, 194] width 79 height 15
select select "sealed"
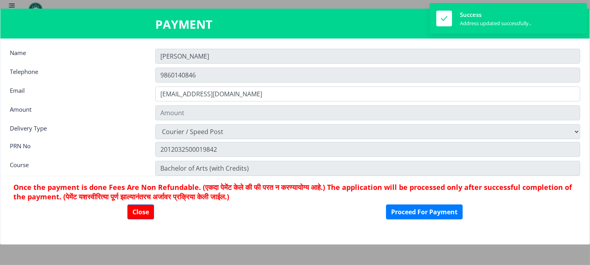
type input "1885"
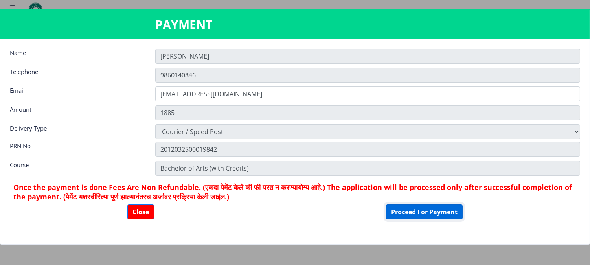
click at [409, 210] on button "Proceed For Payment" at bounding box center [424, 211] width 77 height 15
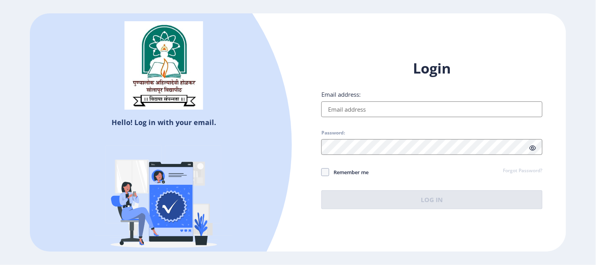
click at [372, 109] on input "Email address:" at bounding box center [431, 109] width 221 height 16
click at [344, 111] on input "Email address:" at bounding box center [431, 109] width 221 height 16
type input "U"
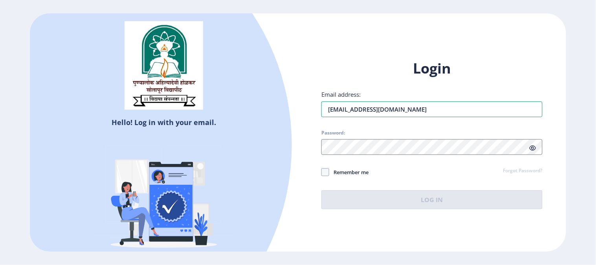
type input "[EMAIL_ADDRESS][DOMAIN_NAME]"
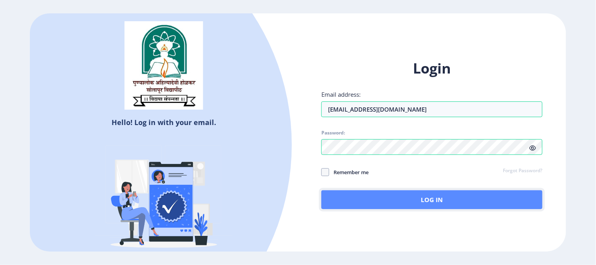
click at [374, 199] on button "Log In" at bounding box center [431, 199] width 221 height 19
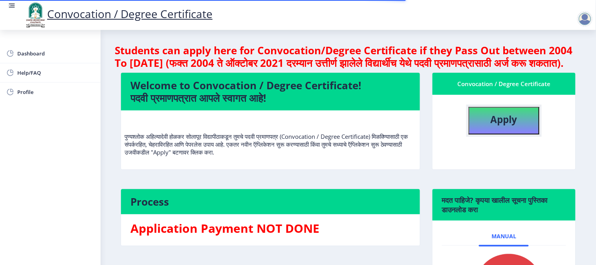
click at [517, 126] on button "Apply" at bounding box center [504, 120] width 71 height 27
select select
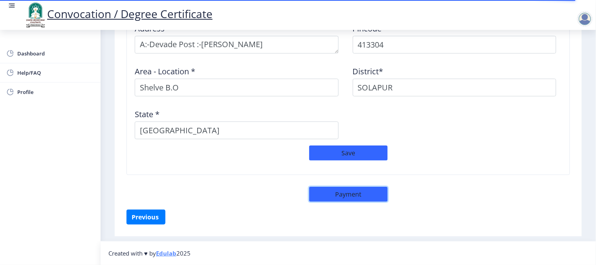
click at [334, 192] on button "Payment" at bounding box center [348, 194] width 79 height 15
select select "sealed"
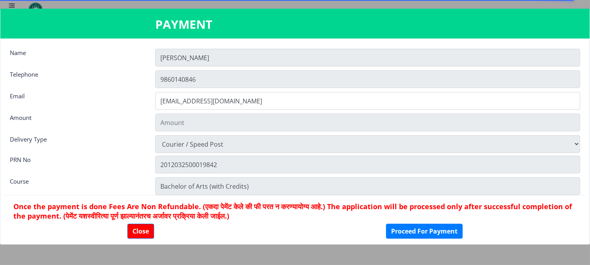
scroll to position [677, 0]
type input "1885"
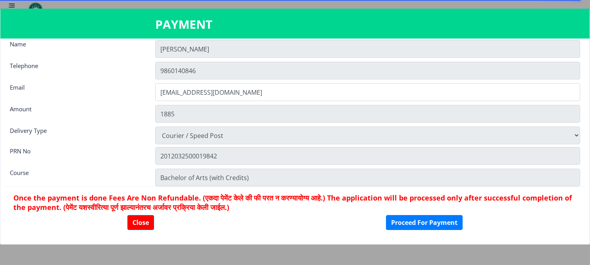
scroll to position [11, 0]
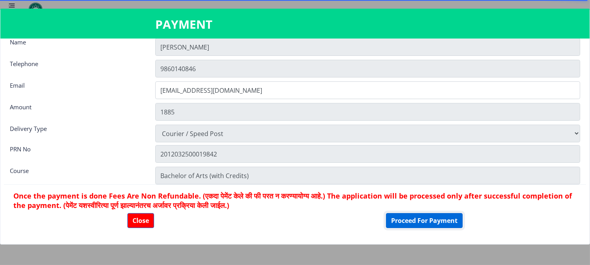
click at [427, 220] on button "Proceed For Payment" at bounding box center [424, 220] width 77 height 15
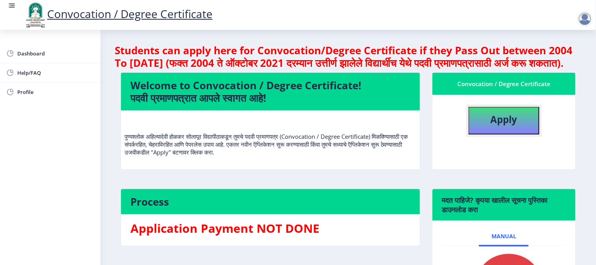
click at [477, 128] on button "Apply" at bounding box center [504, 120] width 71 height 27
select select
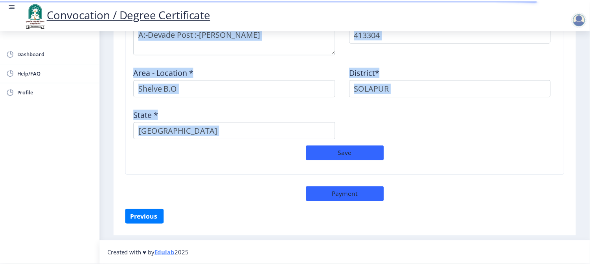
scroll to position [689, 0]
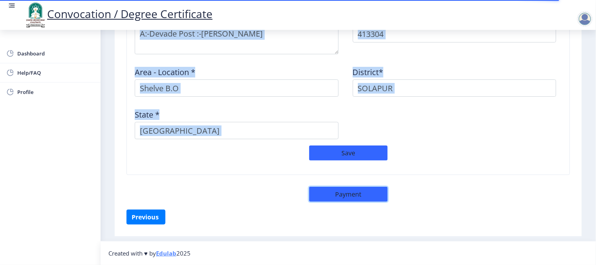
click at [358, 194] on button "Payment" at bounding box center [348, 194] width 79 height 15
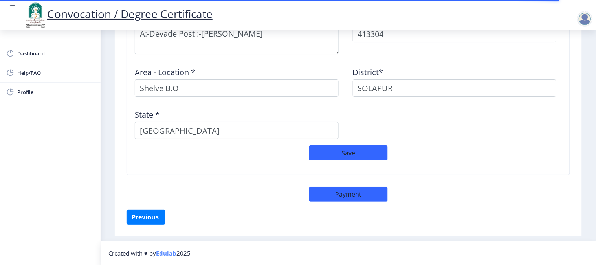
select select "sealed"
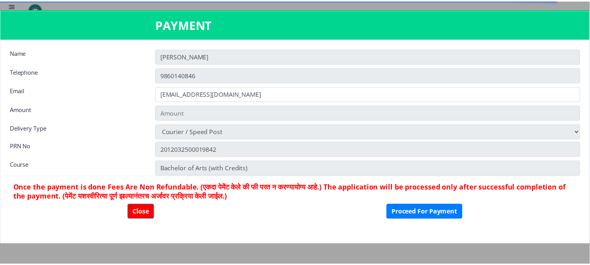
scroll to position [688, 0]
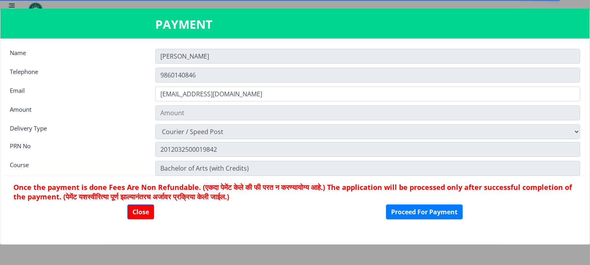
type input "1885"
click at [422, 209] on button "Proceed For Payment" at bounding box center [424, 211] width 77 height 15
